Goal: Task Accomplishment & Management: Complete application form

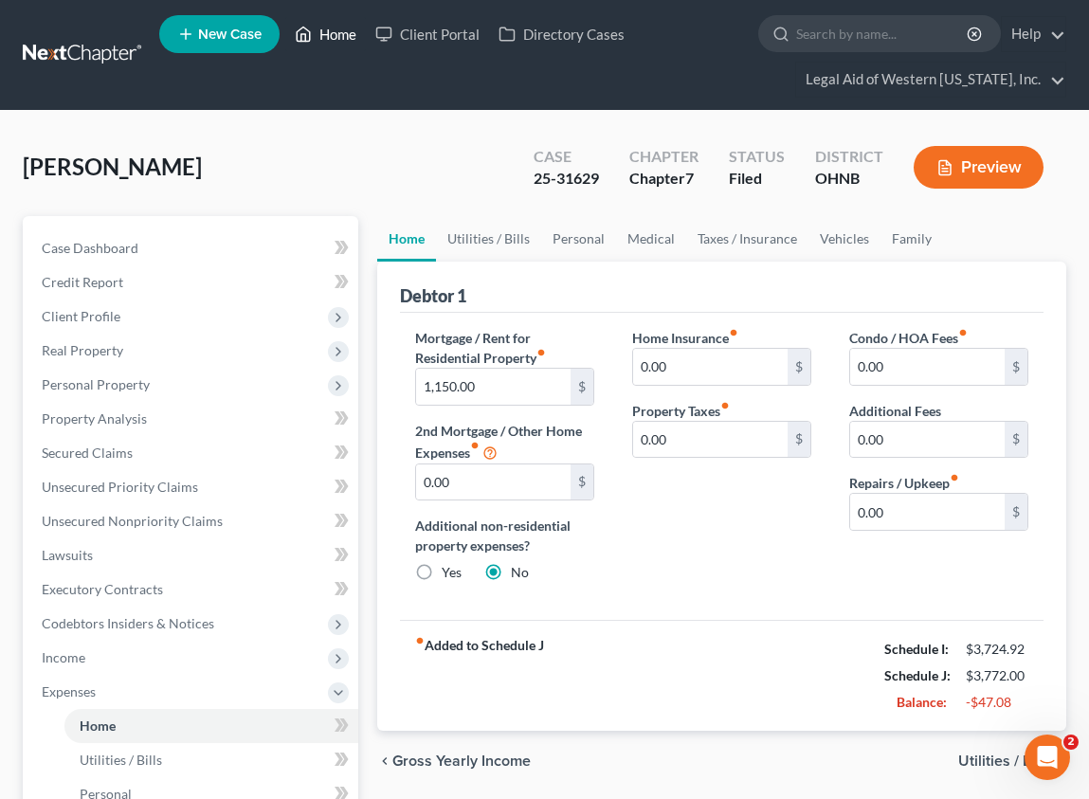
click at [311, 28] on icon at bounding box center [303, 34] width 17 height 23
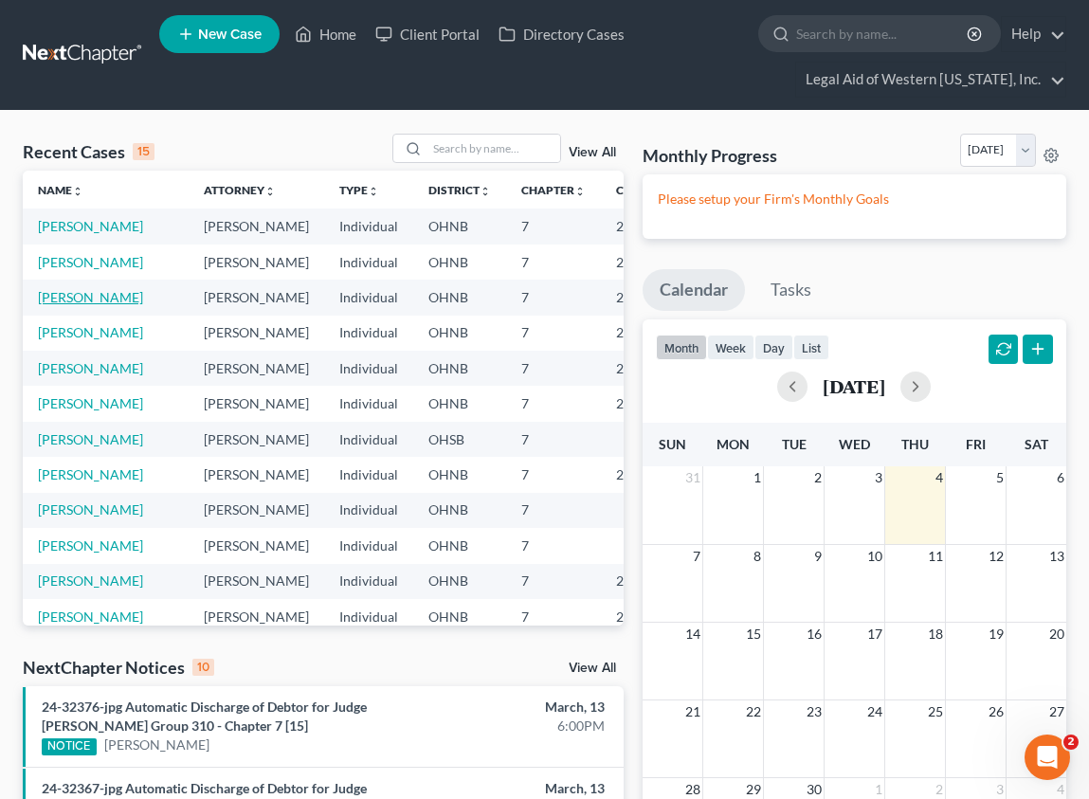
click at [60, 305] on link "[PERSON_NAME]" at bounding box center [90, 297] width 105 height 16
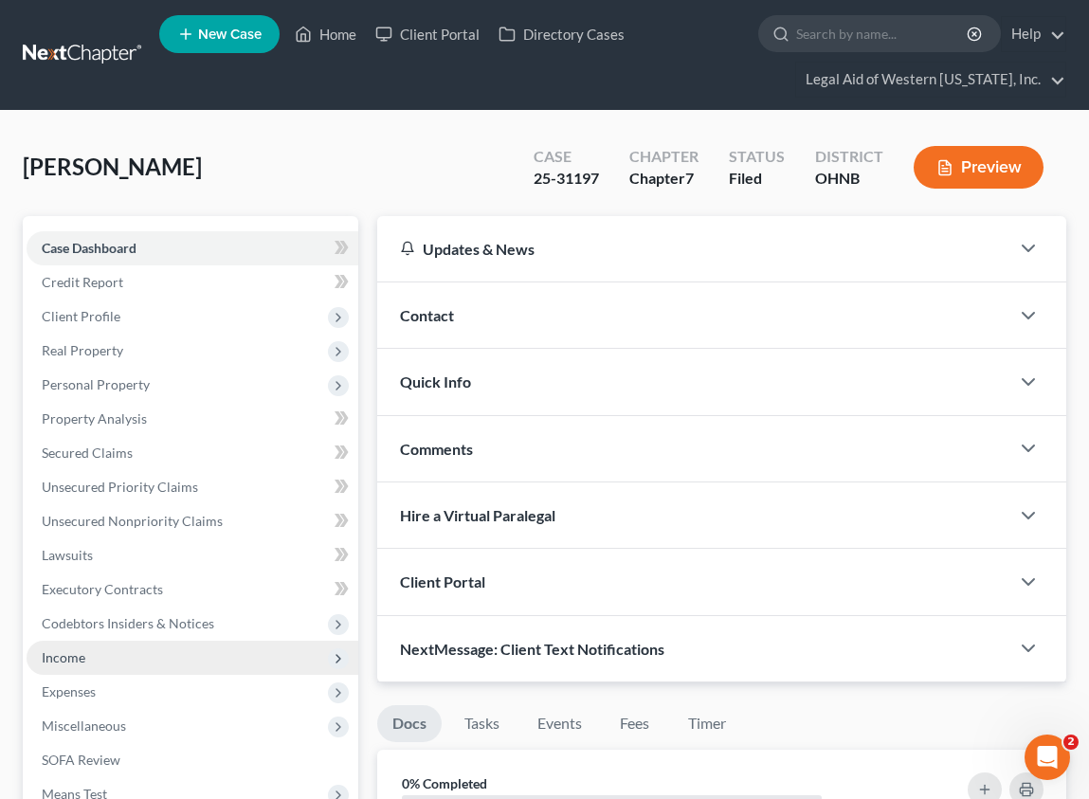
click at [116, 663] on span "Income" at bounding box center [193, 657] width 332 height 34
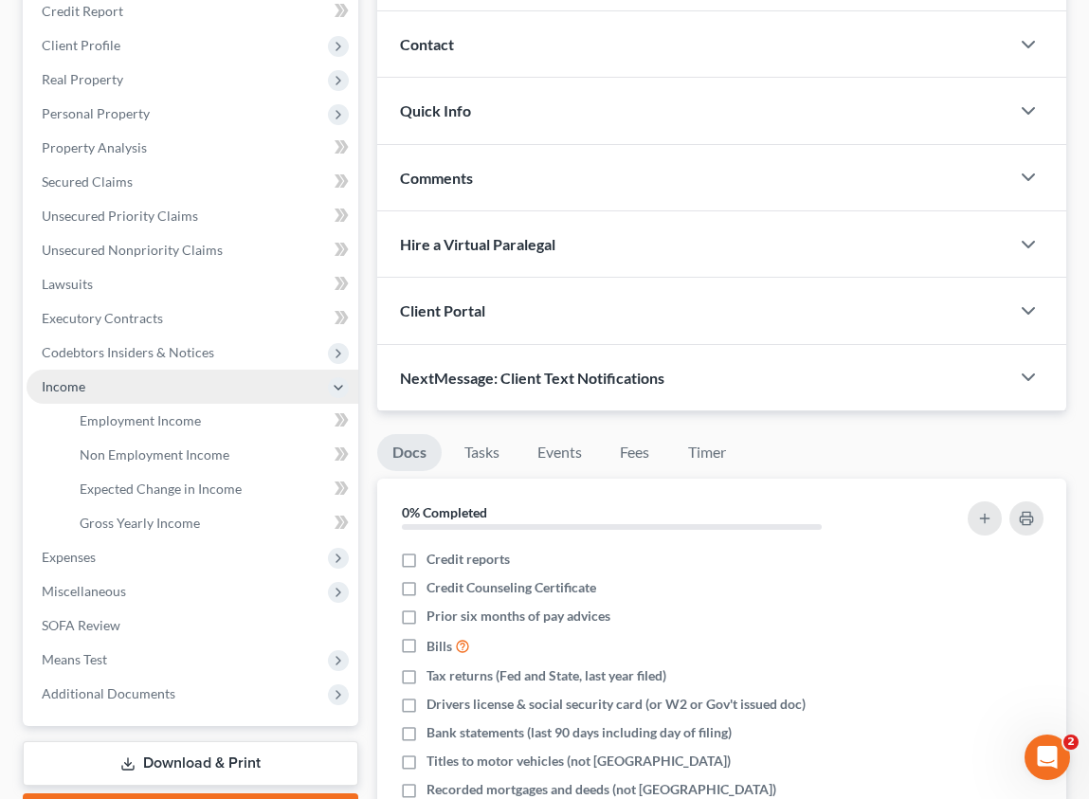
scroll to position [284, 0]
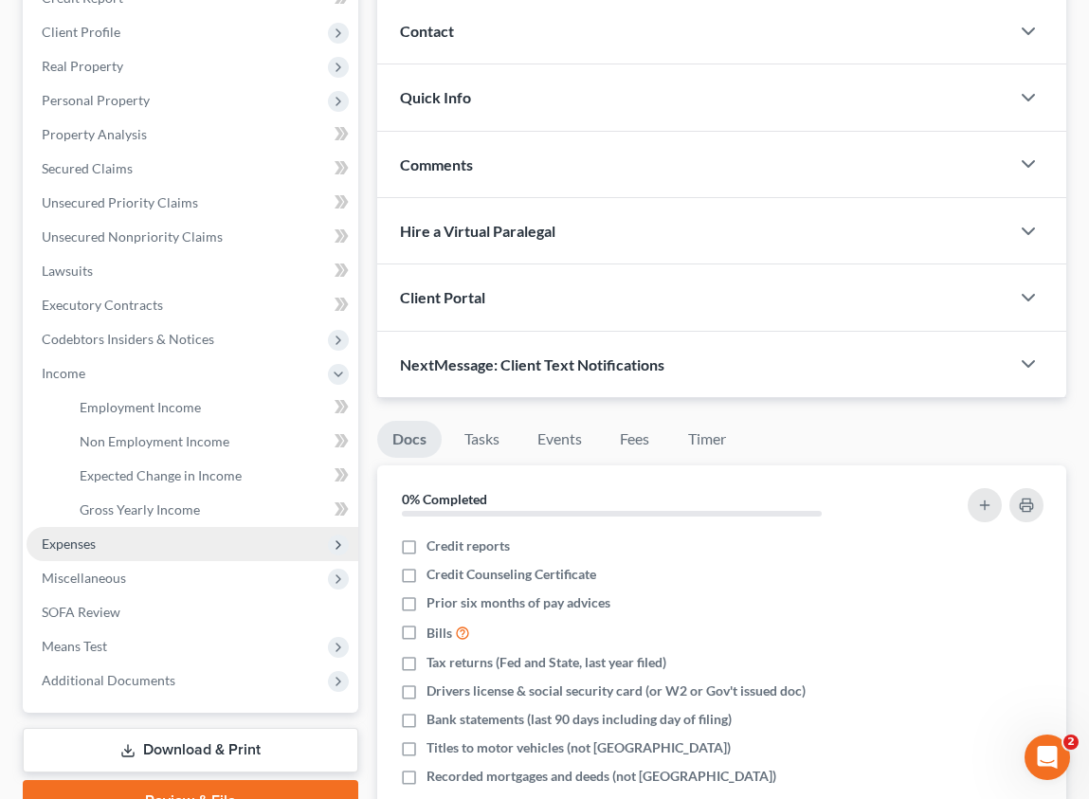
click at [161, 546] on span "Expenses" at bounding box center [193, 544] width 332 height 34
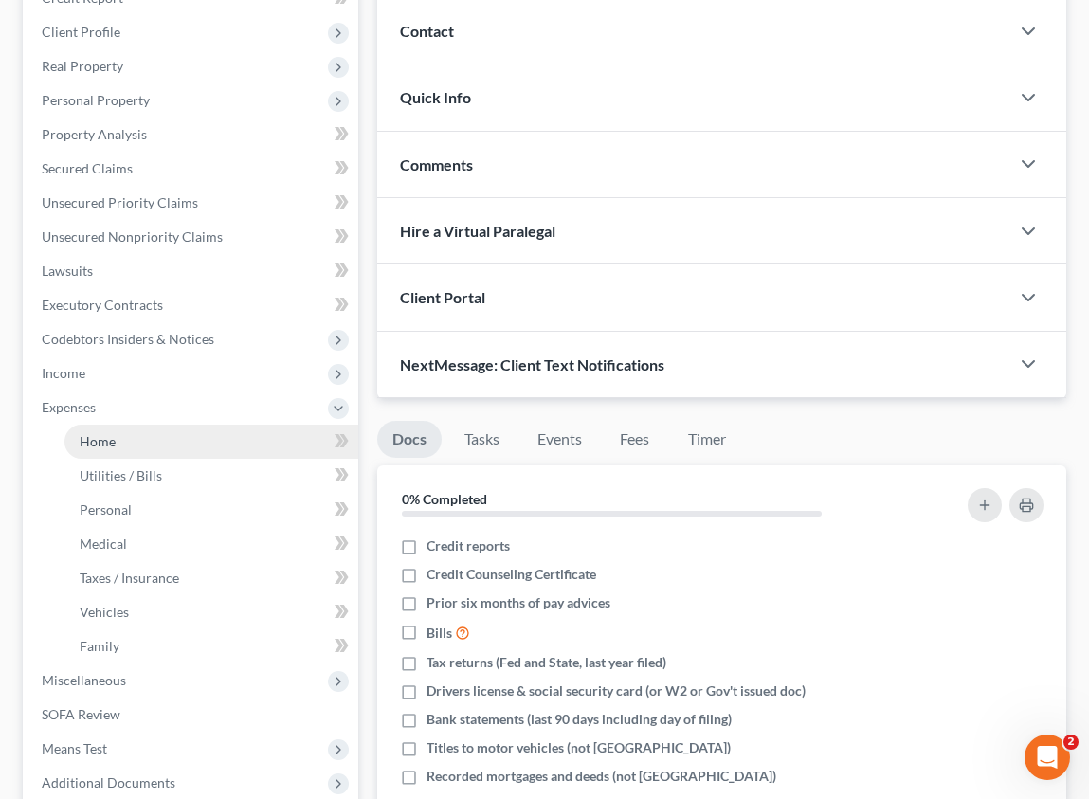
click at [171, 441] on link "Home" at bounding box center [211, 441] width 294 height 34
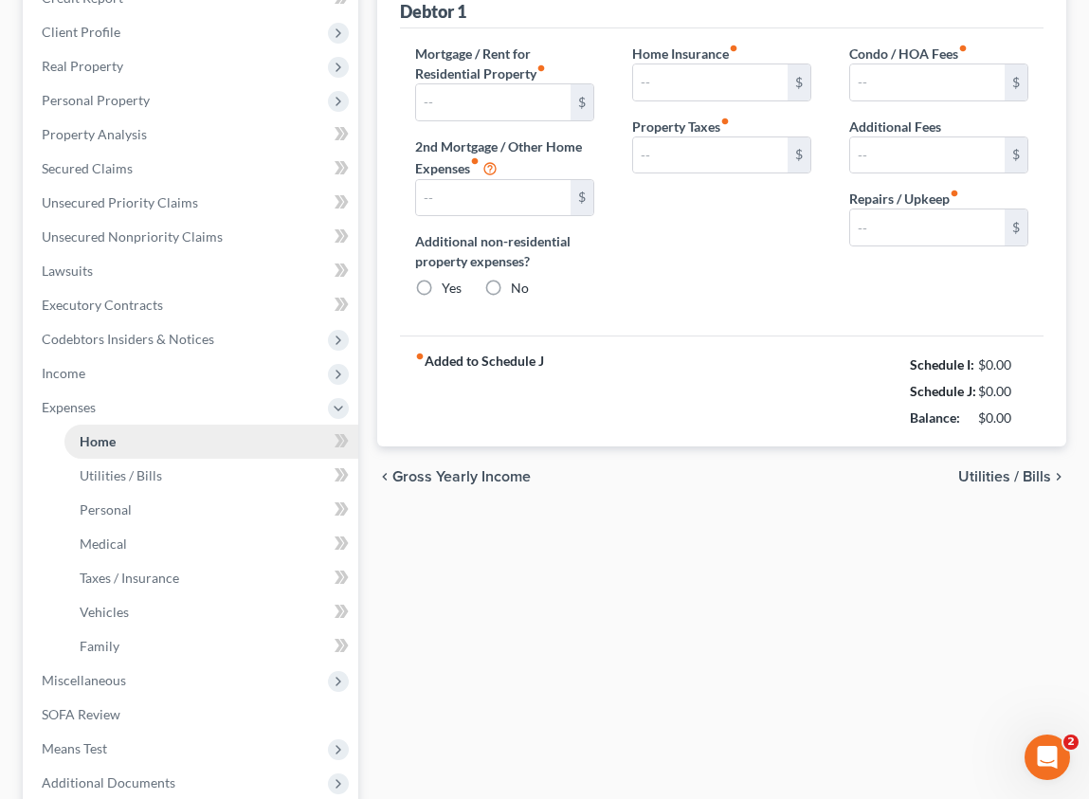
scroll to position [188, 0]
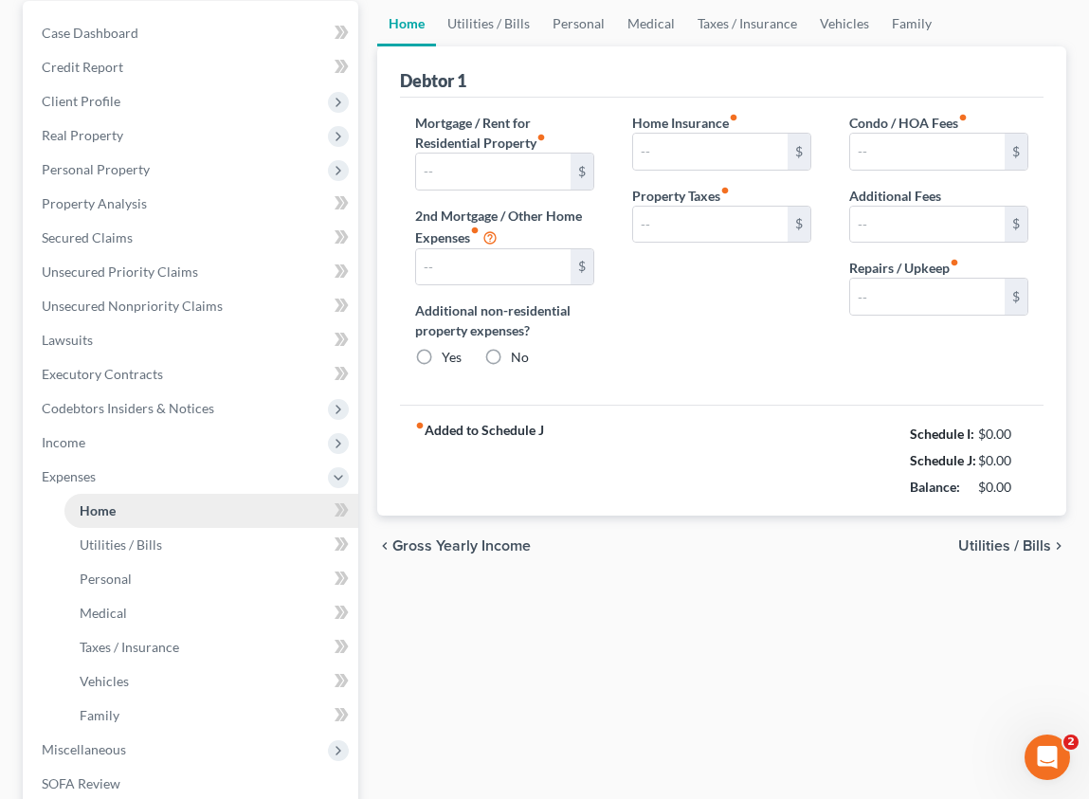
type input "647.00"
type input "0.00"
radio input "true"
type input "0.00"
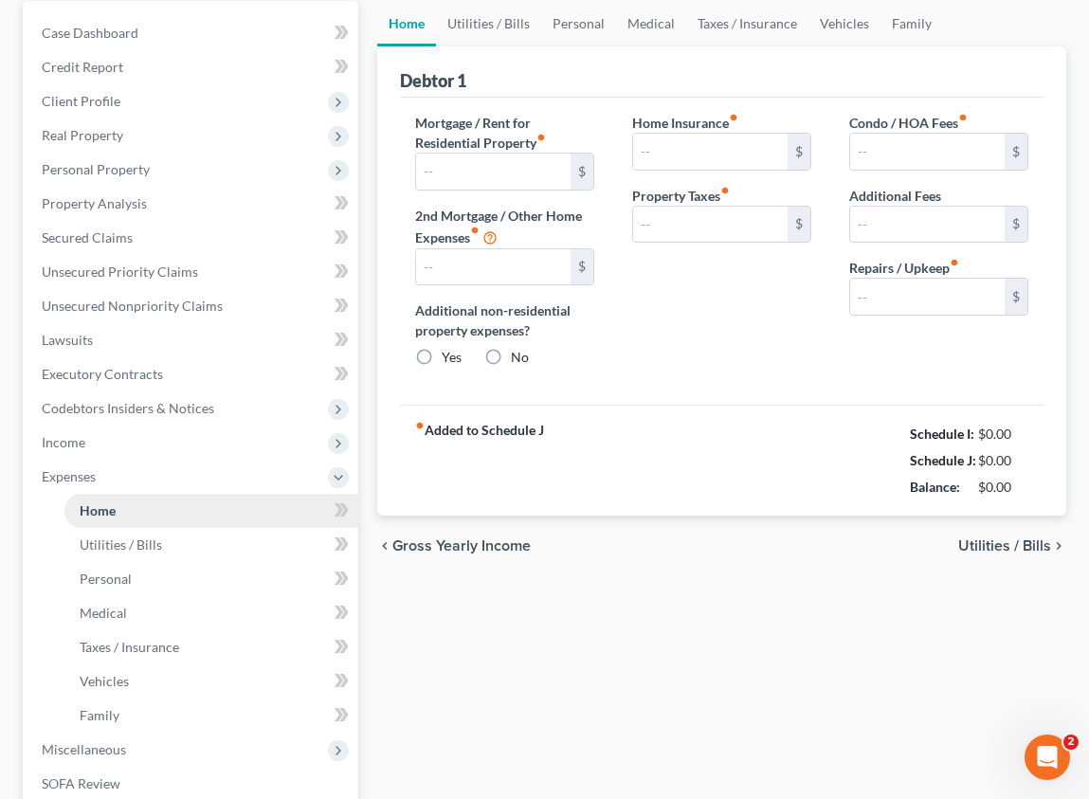
type input "0.00"
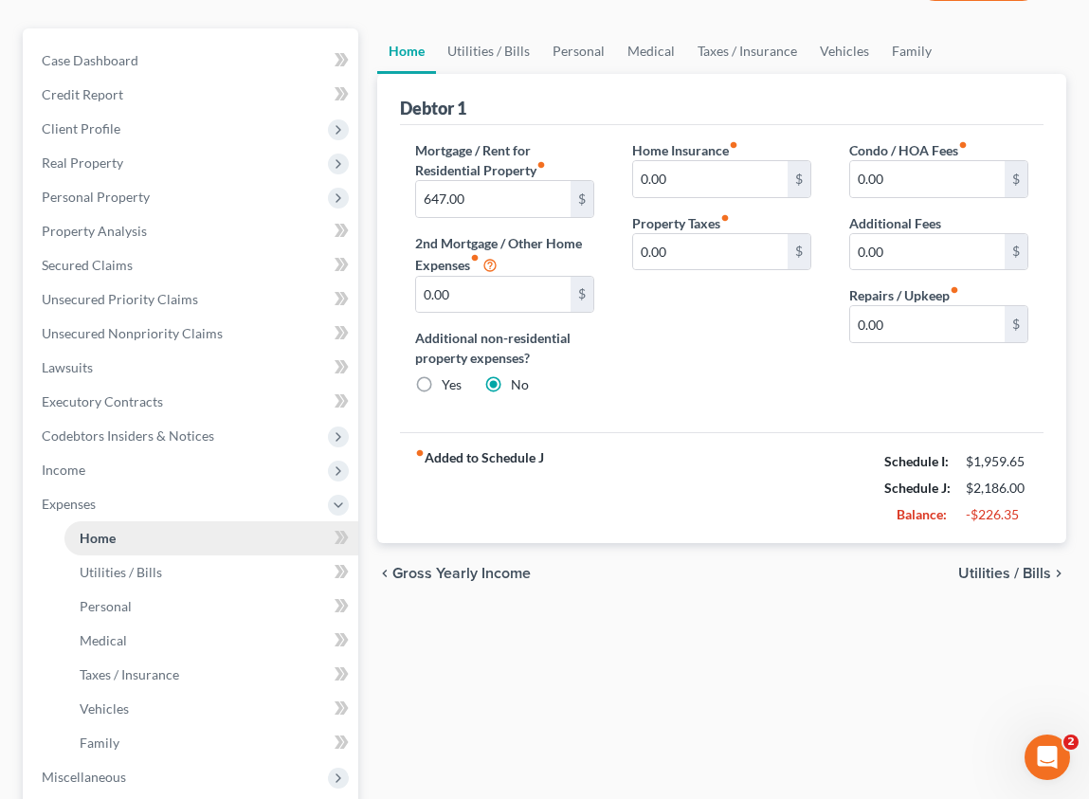
scroll to position [0, 0]
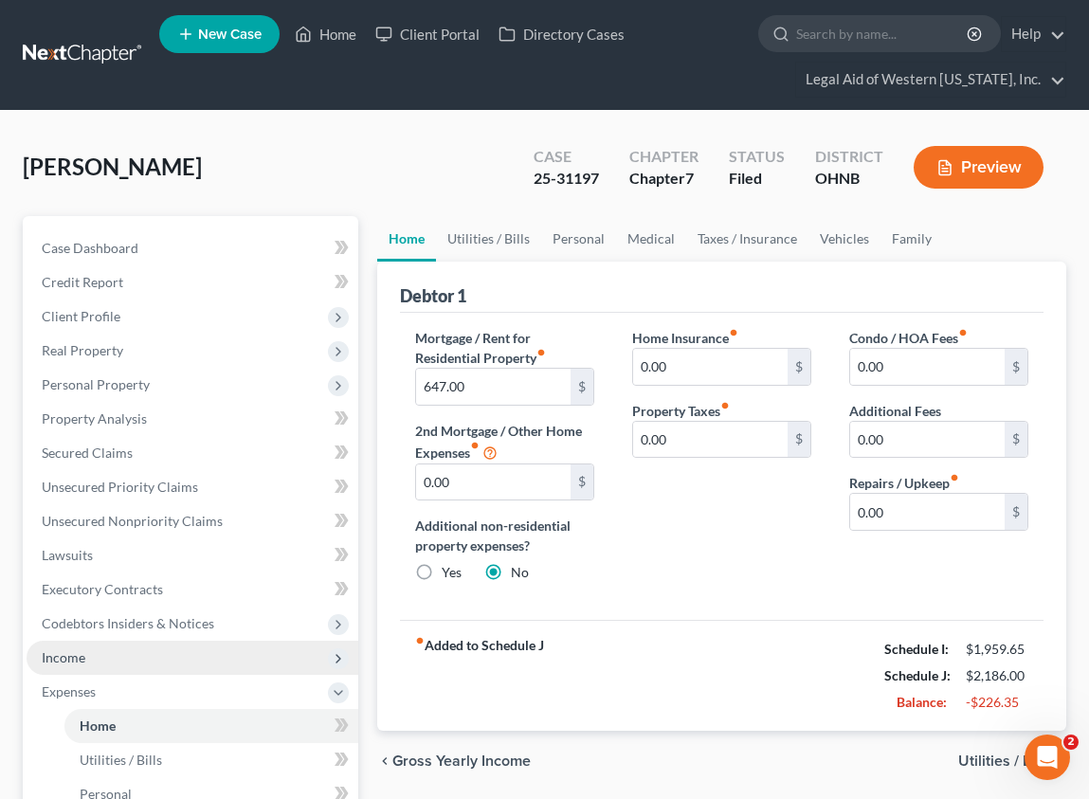
click at [163, 659] on span "Income" at bounding box center [193, 657] width 332 height 34
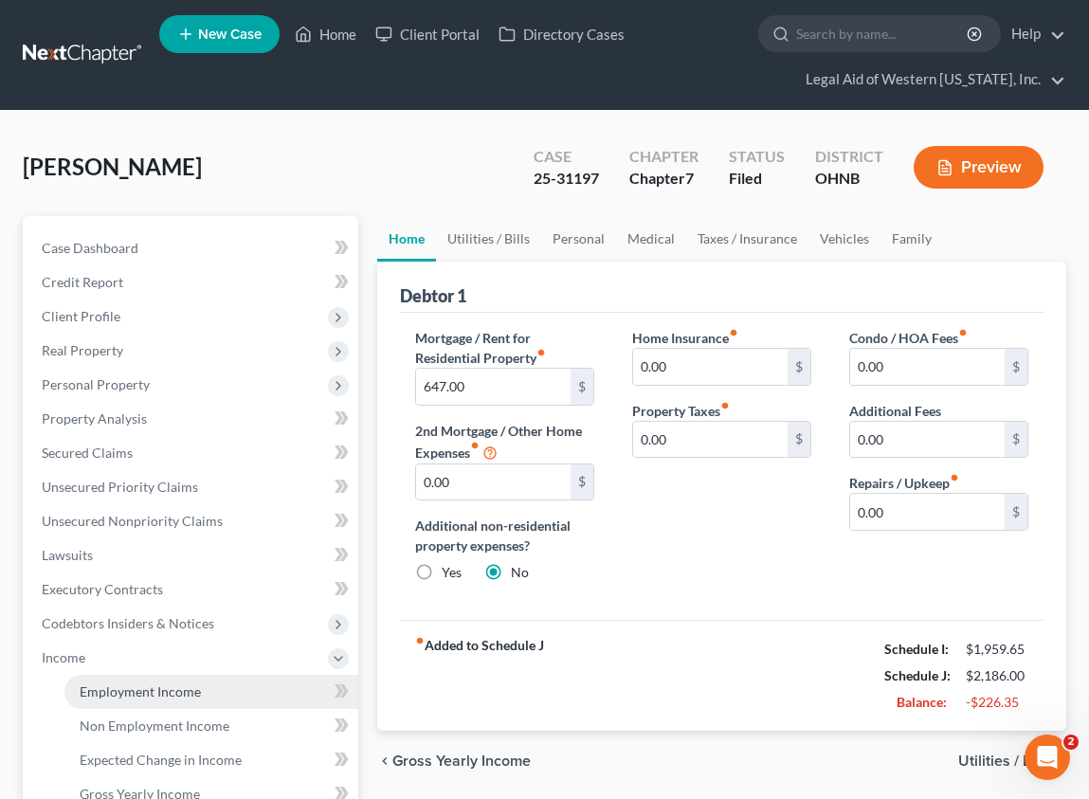
click at [168, 684] on span "Employment Income" at bounding box center [140, 691] width 121 height 16
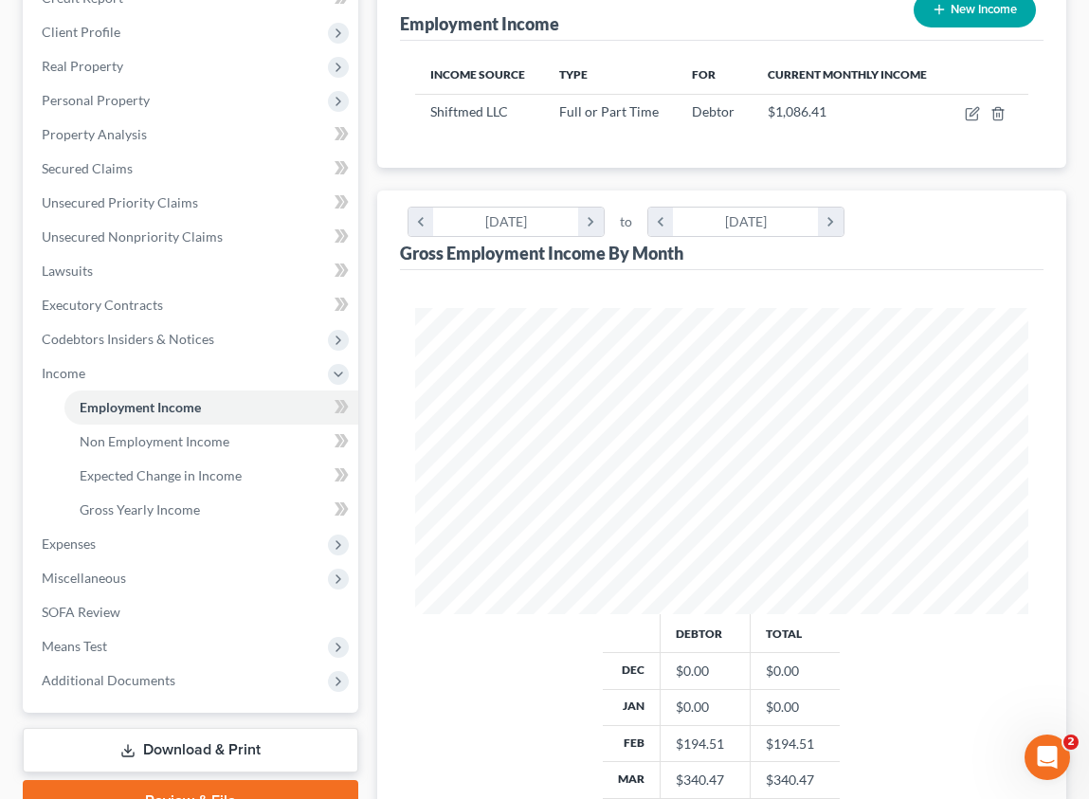
scroll to position [189, 0]
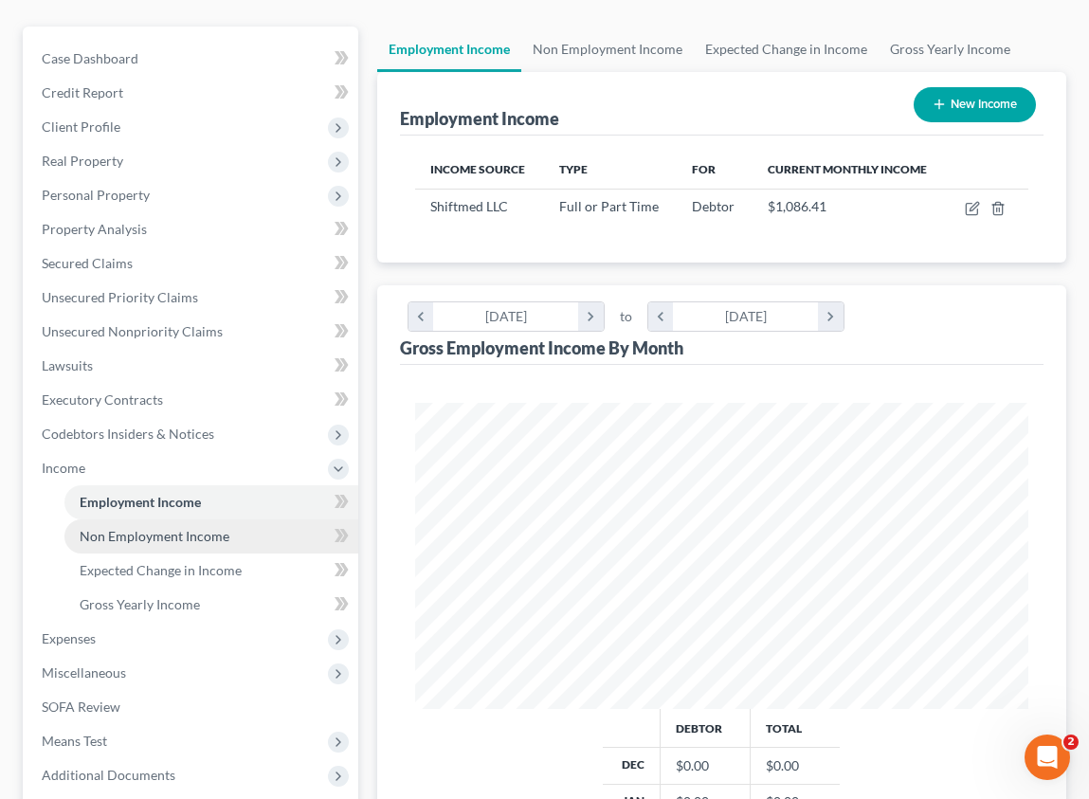
click at [222, 536] on span "Non Employment Income" at bounding box center [155, 536] width 150 height 16
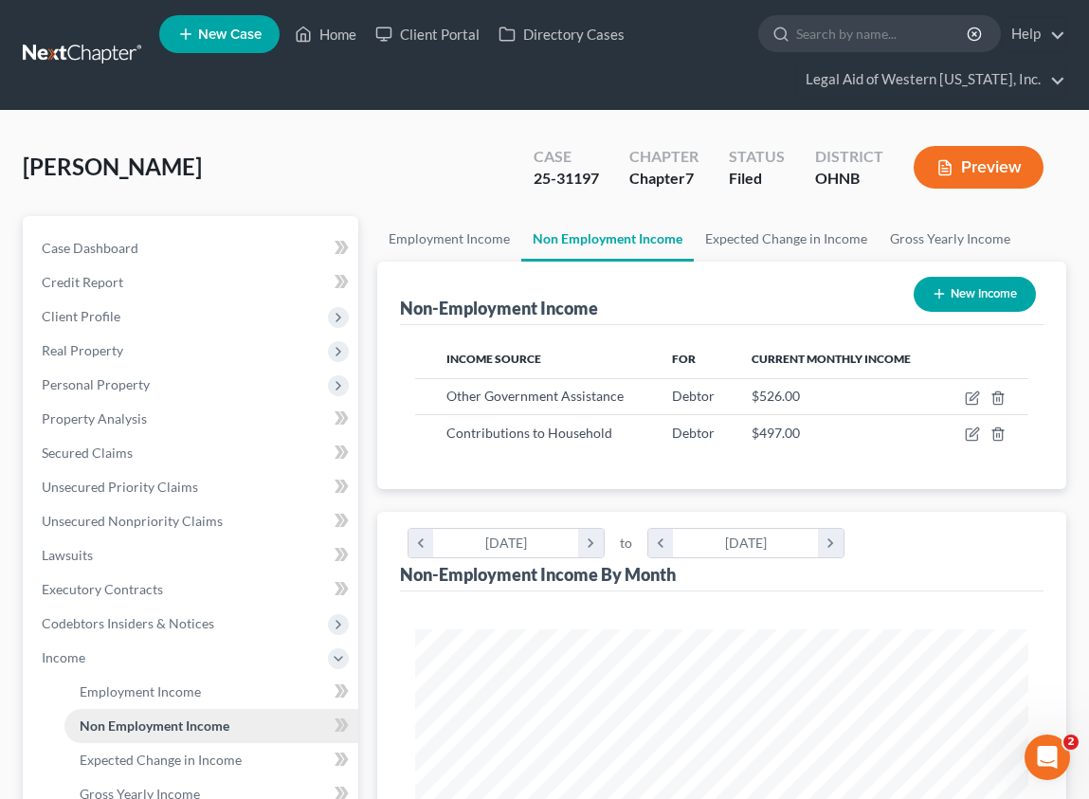
scroll to position [306, 652]
click at [208, 694] on link "Employment Income" at bounding box center [211, 692] width 294 height 34
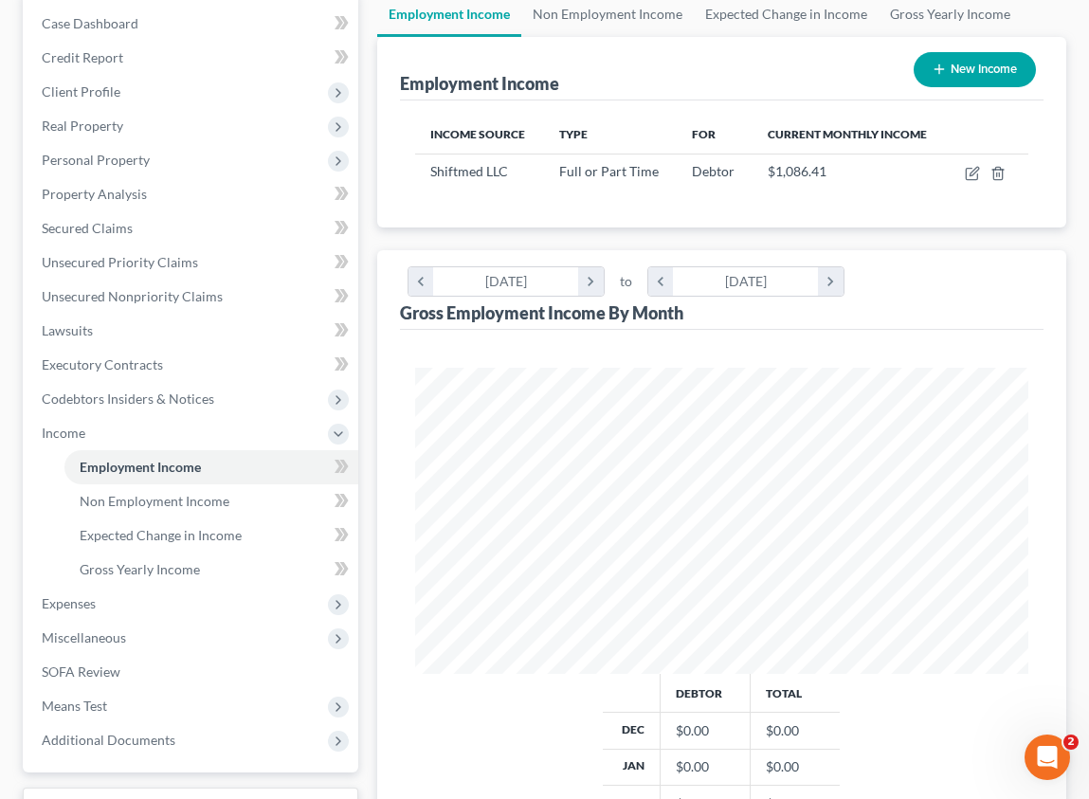
scroll to position [189, 0]
